Goal: Transaction & Acquisition: Purchase product/service

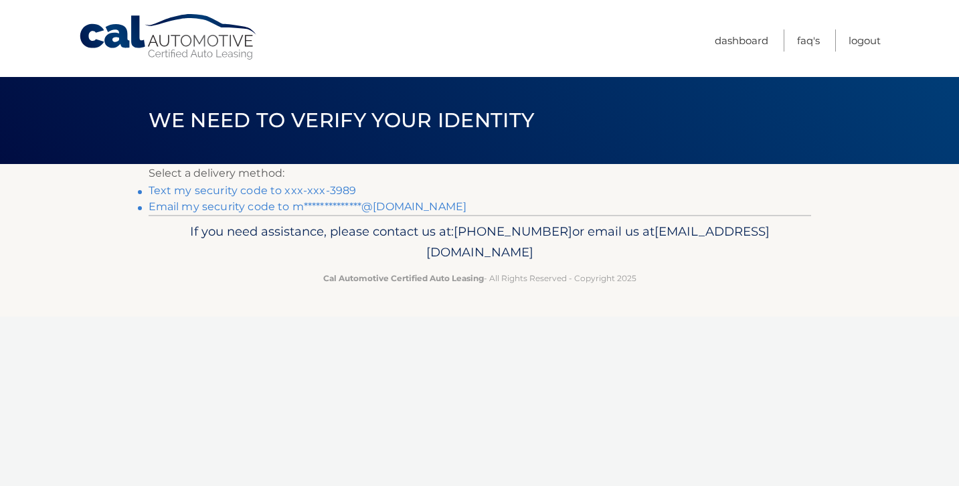
click at [213, 191] on link "Text my security code to xxx-xxx-3989" at bounding box center [253, 190] width 208 height 13
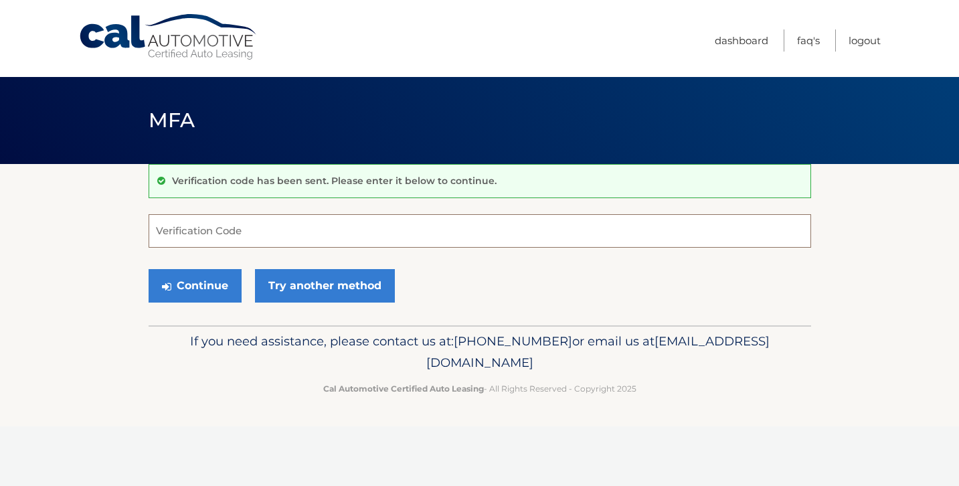
click at [215, 235] on input "Verification Code" at bounding box center [480, 230] width 663 height 33
type input "232332"
click at [194, 285] on button "Continue" at bounding box center [195, 285] width 93 height 33
click at [208, 293] on button "Continue" at bounding box center [195, 285] width 93 height 33
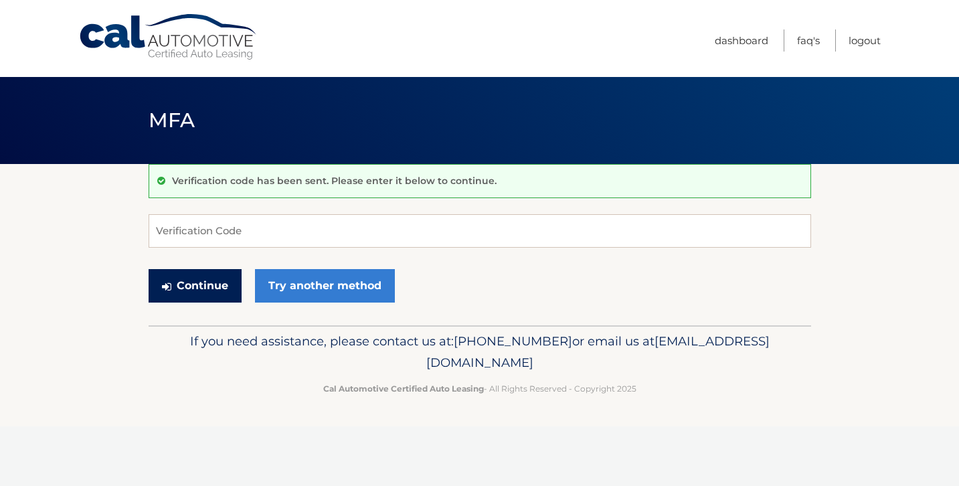
click at [200, 287] on button "Continue" at bounding box center [195, 285] width 93 height 33
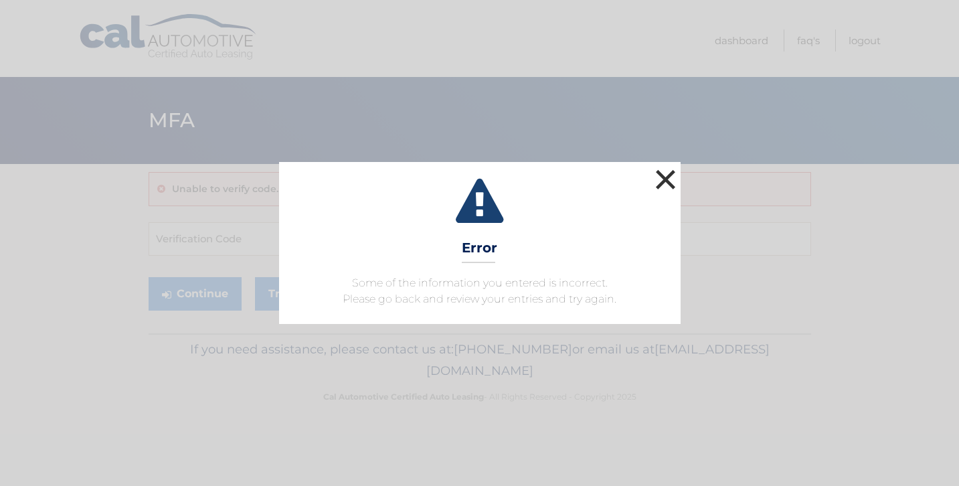
click at [662, 177] on button "×" at bounding box center [666, 179] width 27 height 27
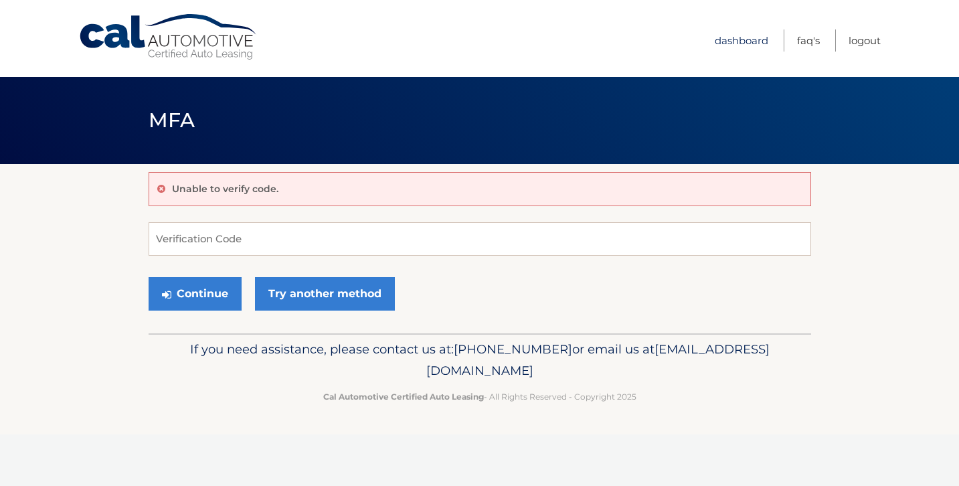
click at [720, 37] on link "Dashboard" at bounding box center [742, 40] width 54 height 22
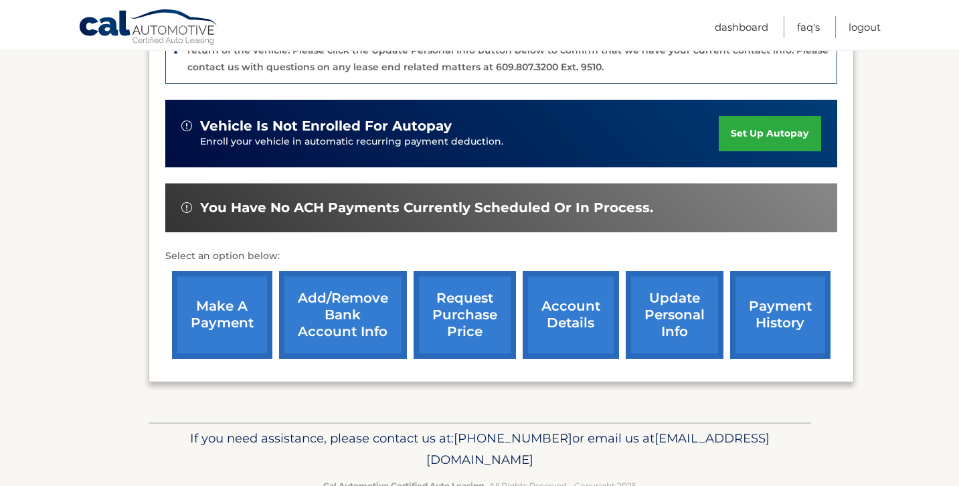
scroll to position [374, 0]
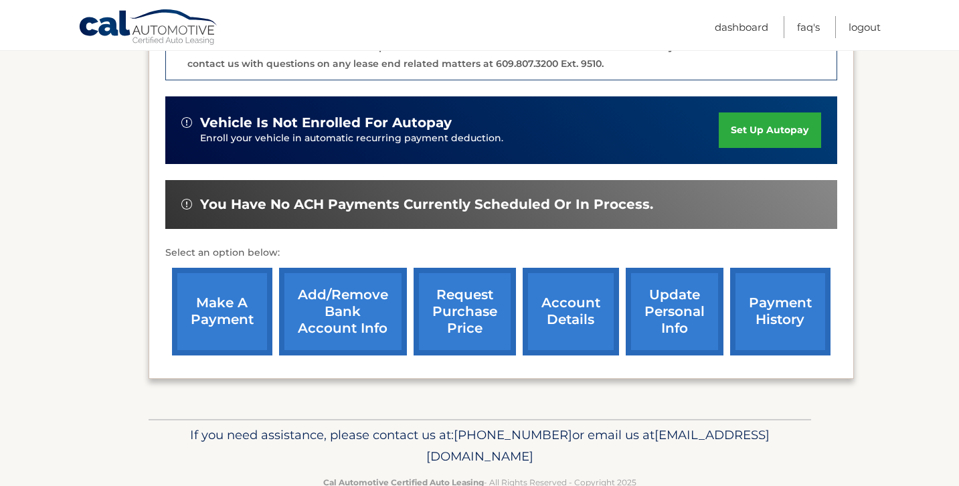
click at [565, 311] on link "account details" at bounding box center [571, 312] width 96 height 88
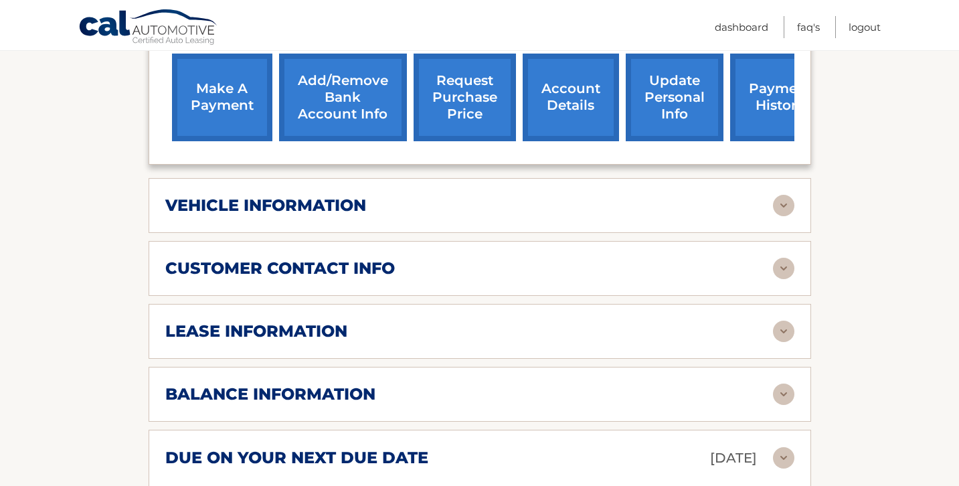
scroll to position [543, 0]
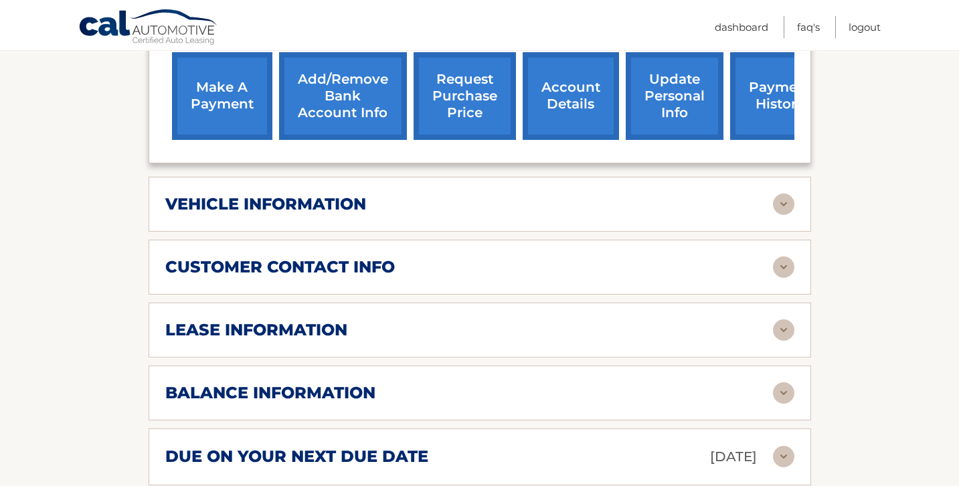
click at [388, 383] on div "balance information" at bounding box center [469, 393] width 608 height 20
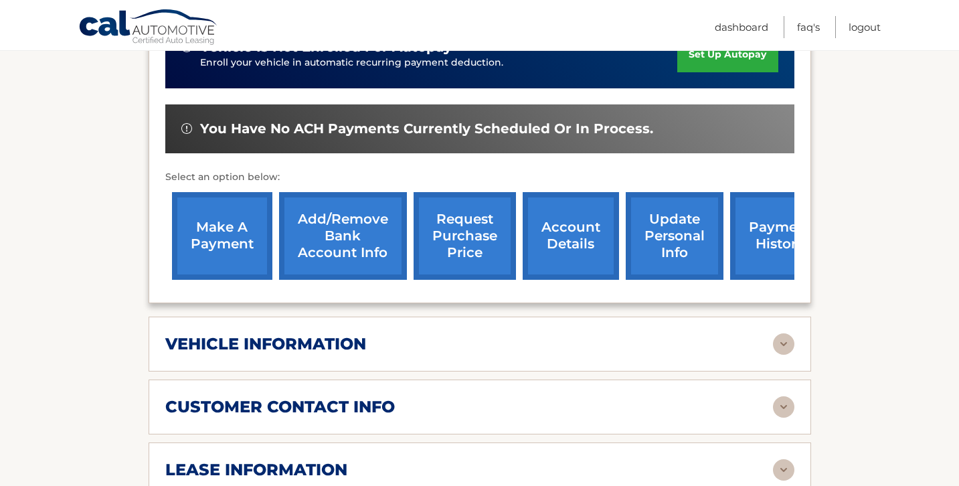
scroll to position [399, 0]
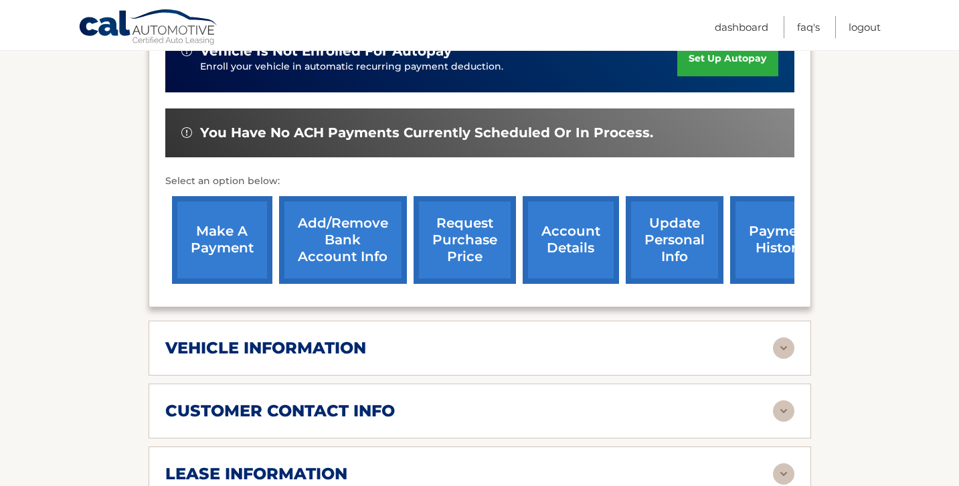
click at [245, 230] on link "make a payment" at bounding box center [222, 240] width 100 height 88
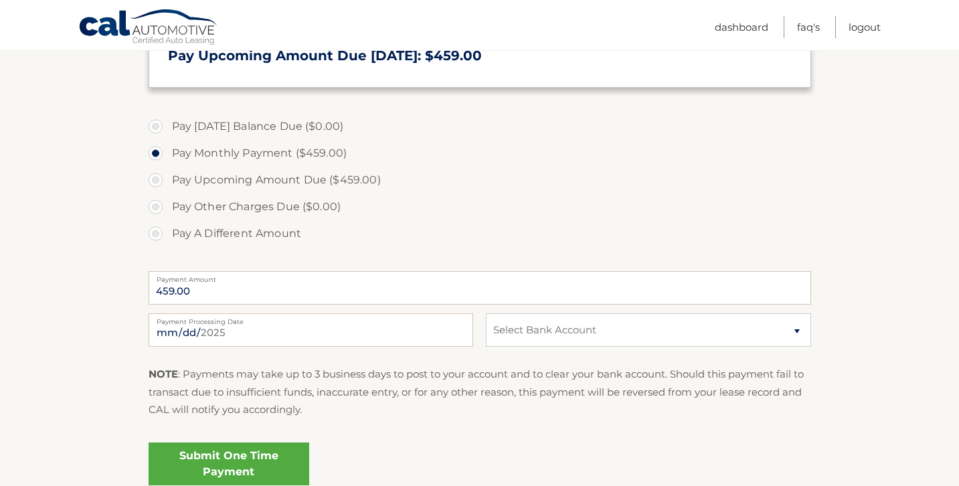
scroll to position [351, 0]
click at [161, 180] on label "Pay Upcoming Amount Due ($459.00)" at bounding box center [480, 178] width 663 height 27
click at [161, 180] on input "Pay Upcoming Amount Due ($459.00)" at bounding box center [160, 175] width 13 height 21
radio input "true"
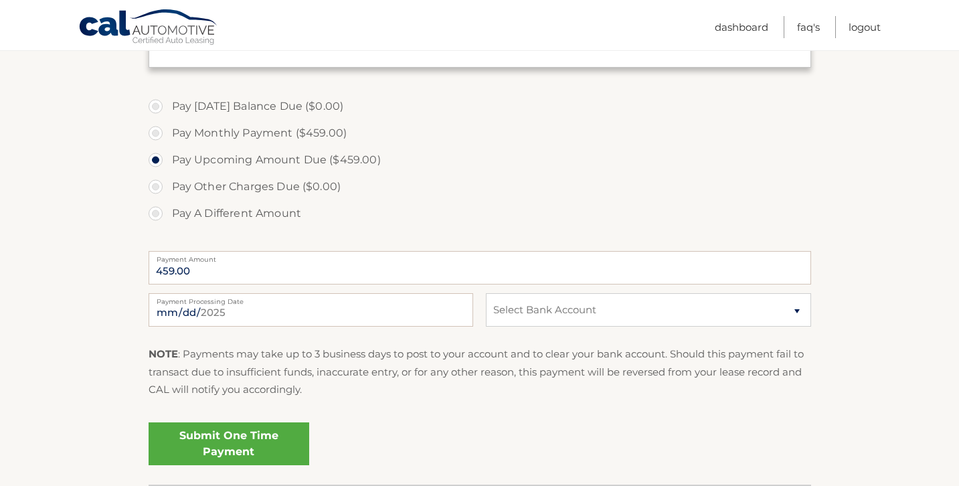
scroll to position [398, 0]
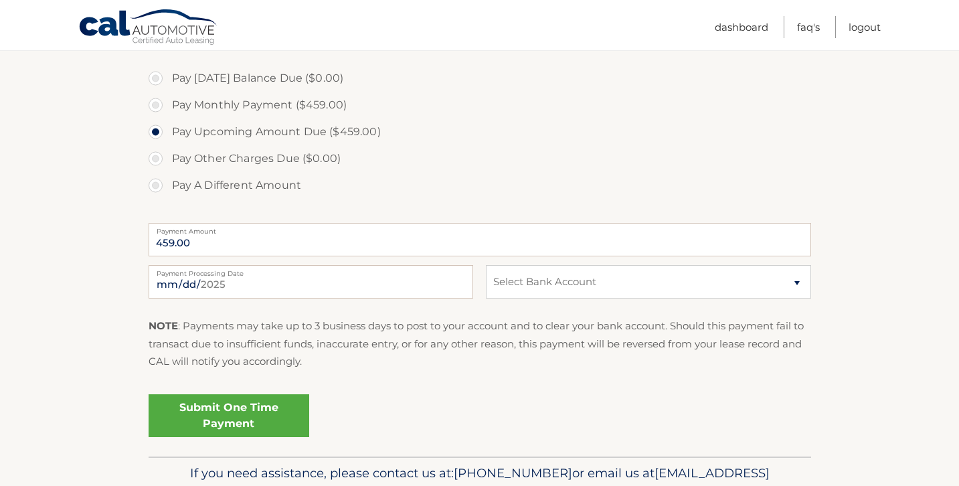
click at [232, 412] on link "Submit One Time Payment" at bounding box center [229, 415] width 161 height 43
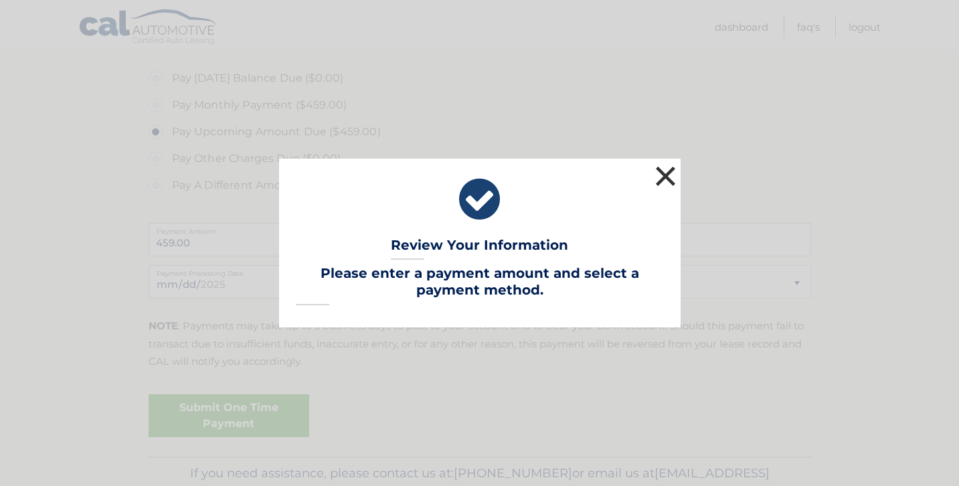
click at [659, 175] on button "×" at bounding box center [666, 176] width 27 height 27
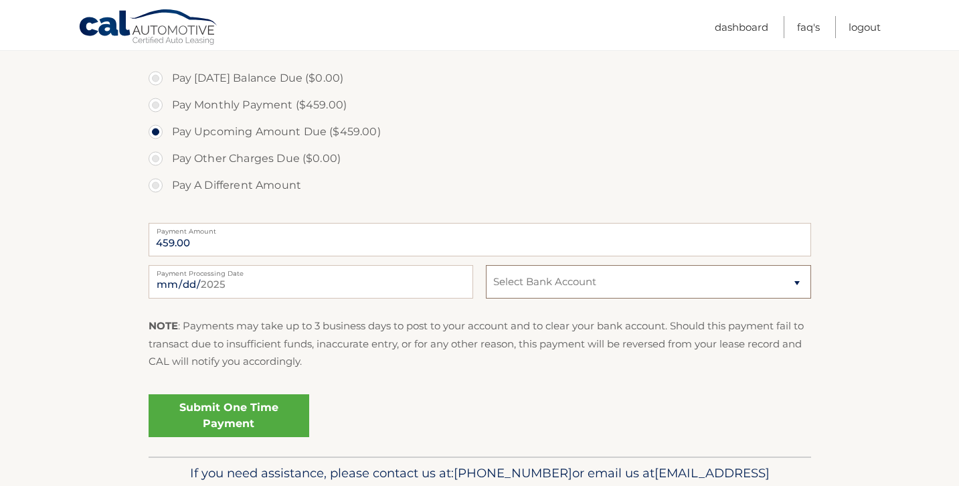
select select "YzUwOWFlMTktOWY2MS00YzBjLWE4N2UtOTBkMzJmMDNhZTBk"
click at [254, 410] on link "Submit One Time Payment" at bounding box center [229, 415] width 161 height 43
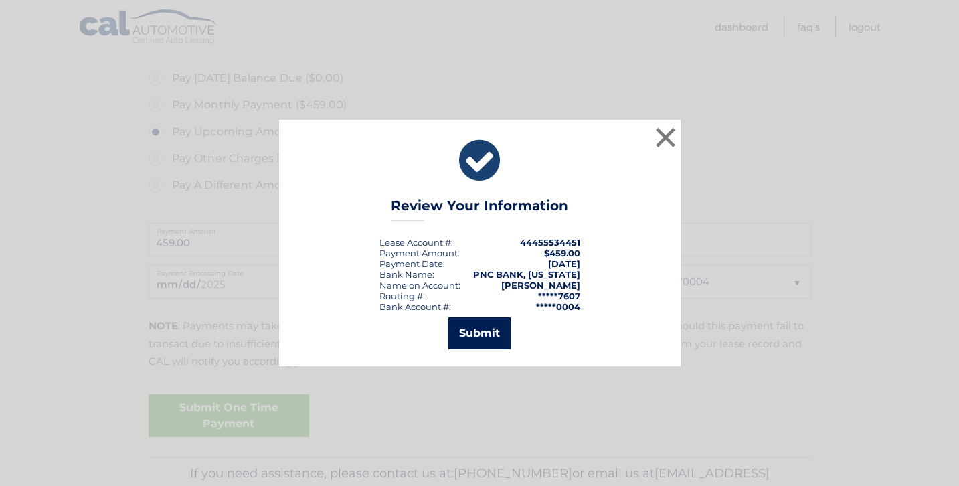
click at [483, 335] on button "Submit" at bounding box center [480, 333] width 62 height 32
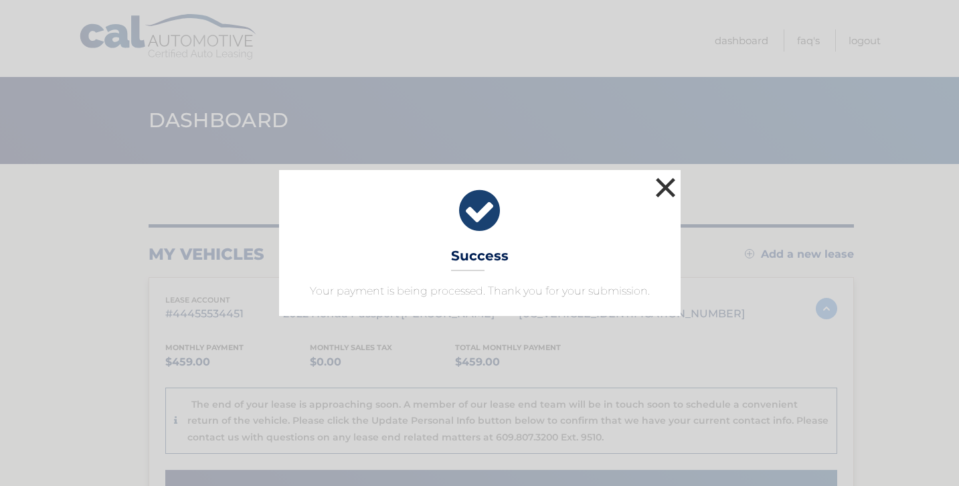
click at [659, 186] on button "×" at bounding box center [666, 187] width 27 height 27
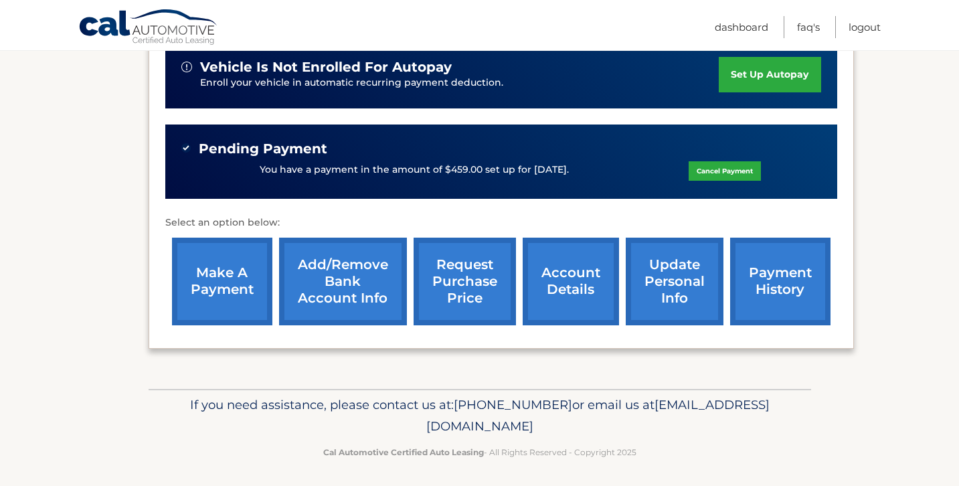
scroll to position [428, 0]
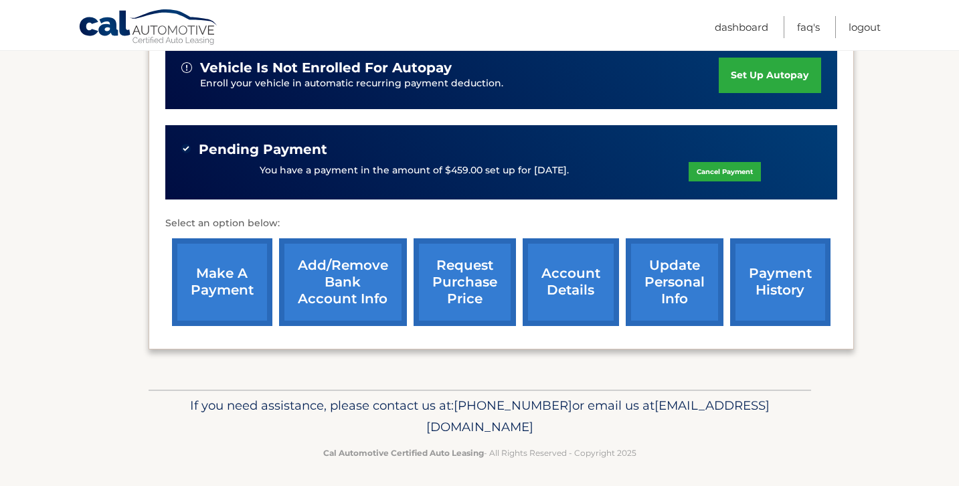
click at [586, 273] on link "account details" at bounding box center [571, 282] width 96 height 88
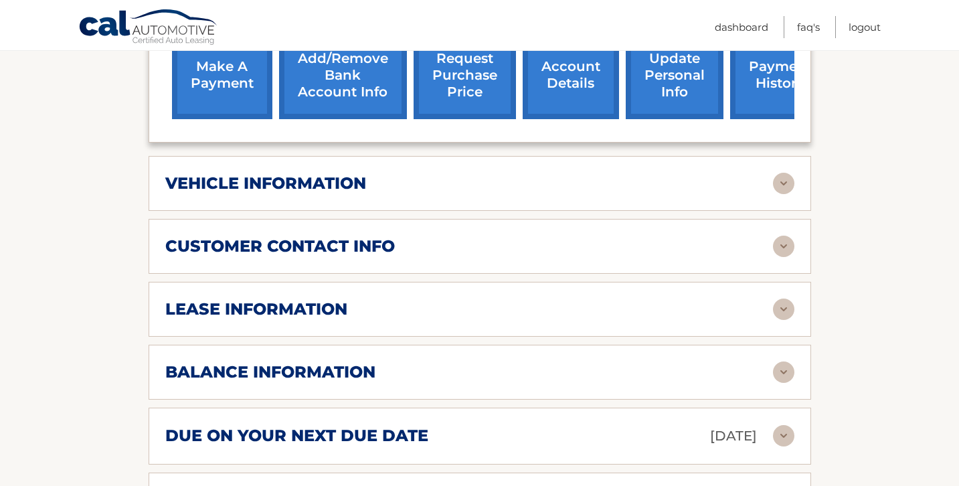
scroll to position [592, 0]
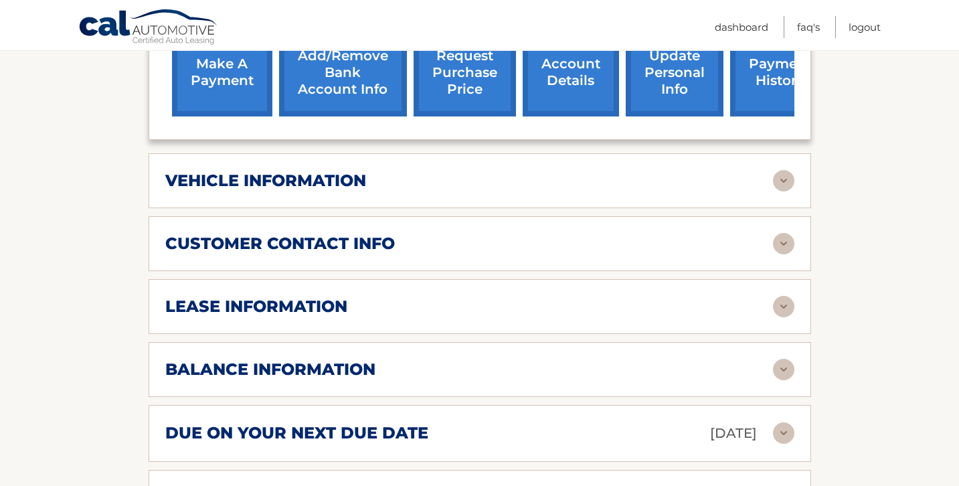
click at [528, 359] on div "balance information" at bounding box center [469, 369] width 608 height 20
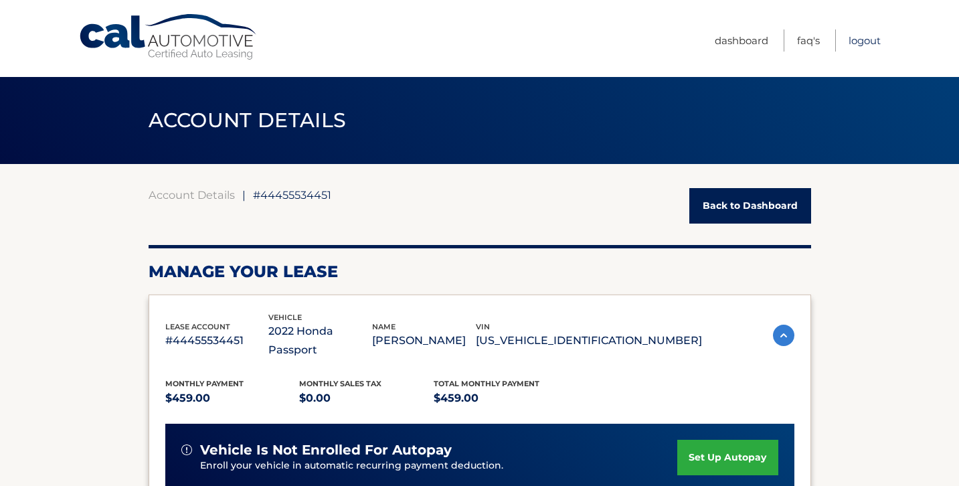
scroll to position [0, 0]
